Goal: Transaction & Acquisition: Purchase product/service

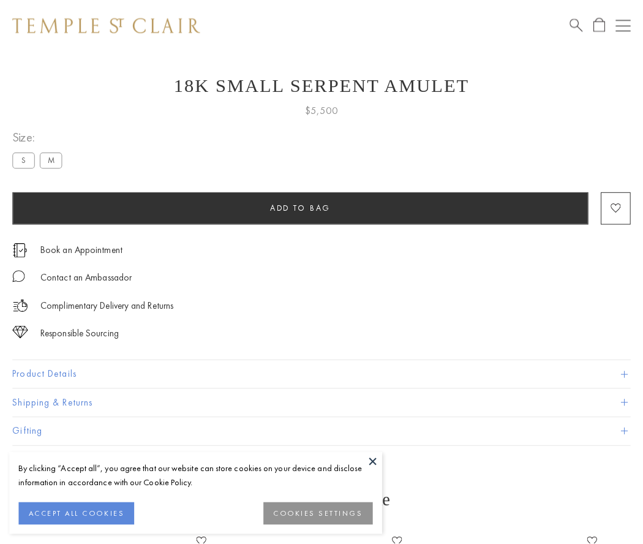
scroll to position [41, 0]
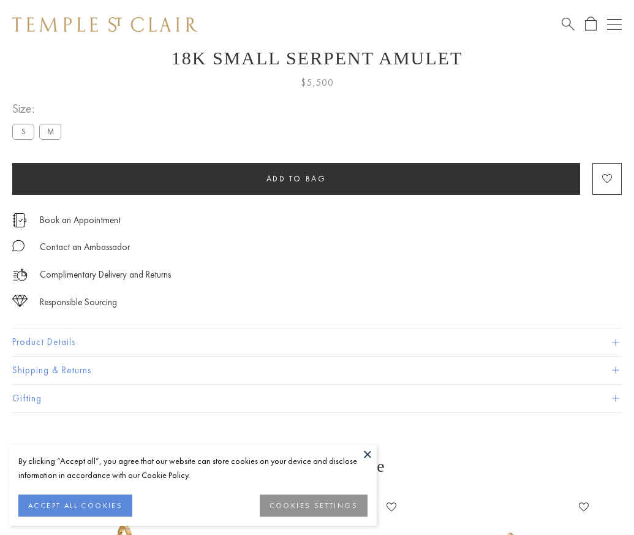
click at [296, 178] on span "Add to bag" at bounding box center [296, 178] width 60 height 10
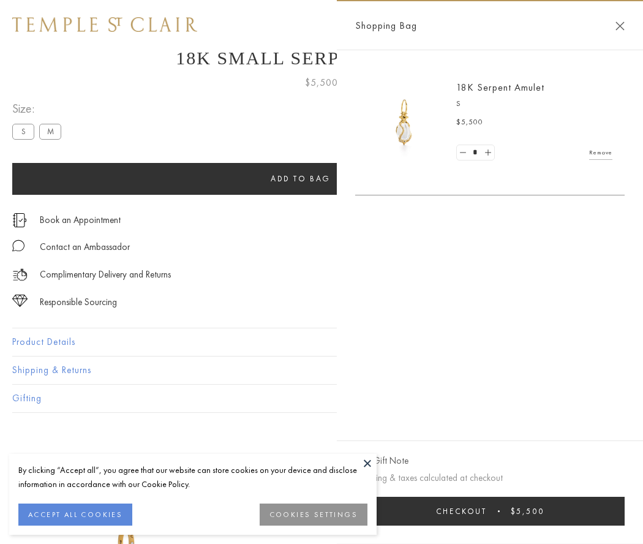
click at [490, 511] on button "Checkout $5,500" at bounding box center [489, 511] width 269 height 29
